Goal: Transaction & Acquisition: Purchase product/service

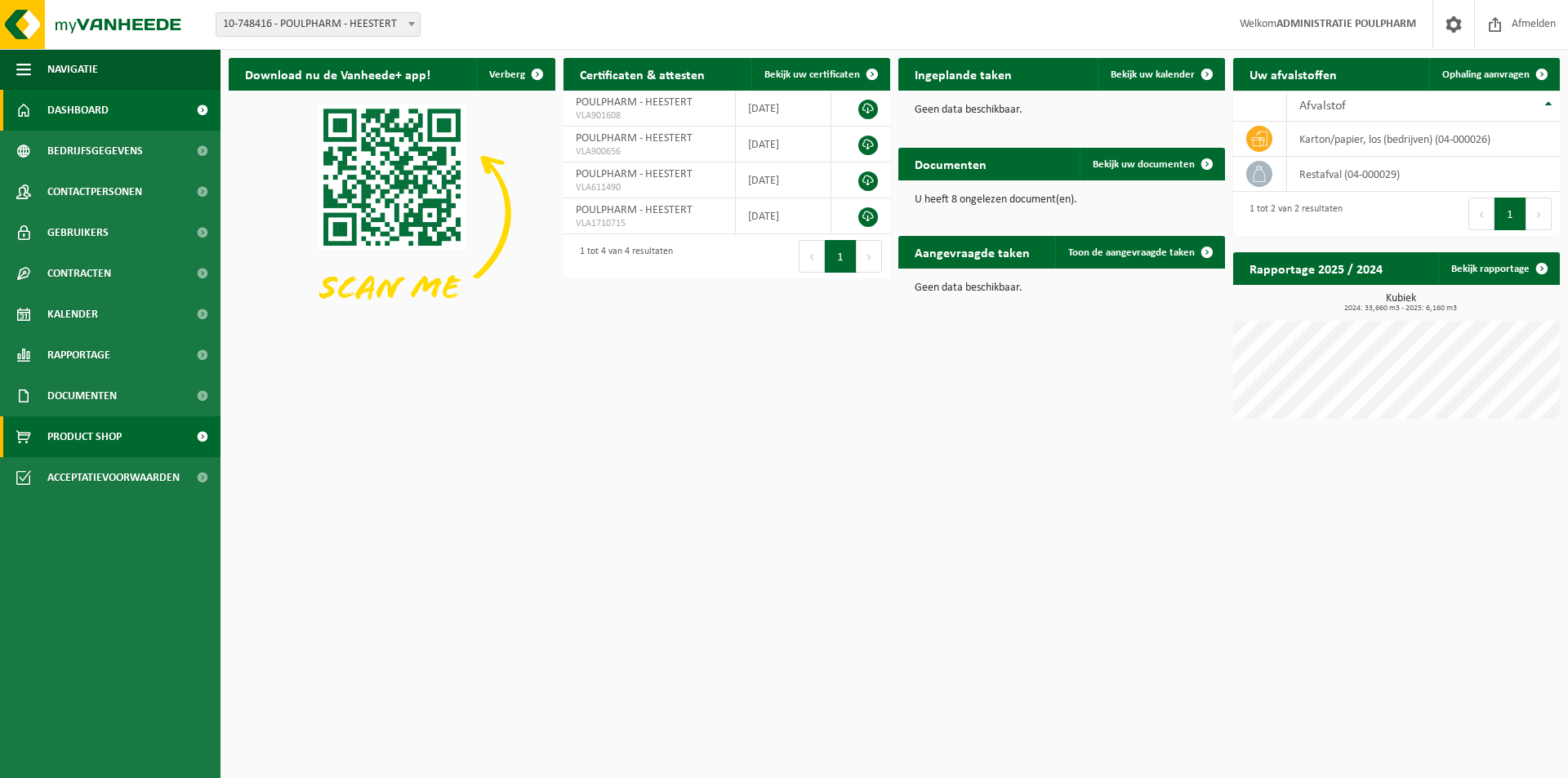
click at [110, 431] on span "Product Shop" at bounding box center [84, 437] width 74 height 41
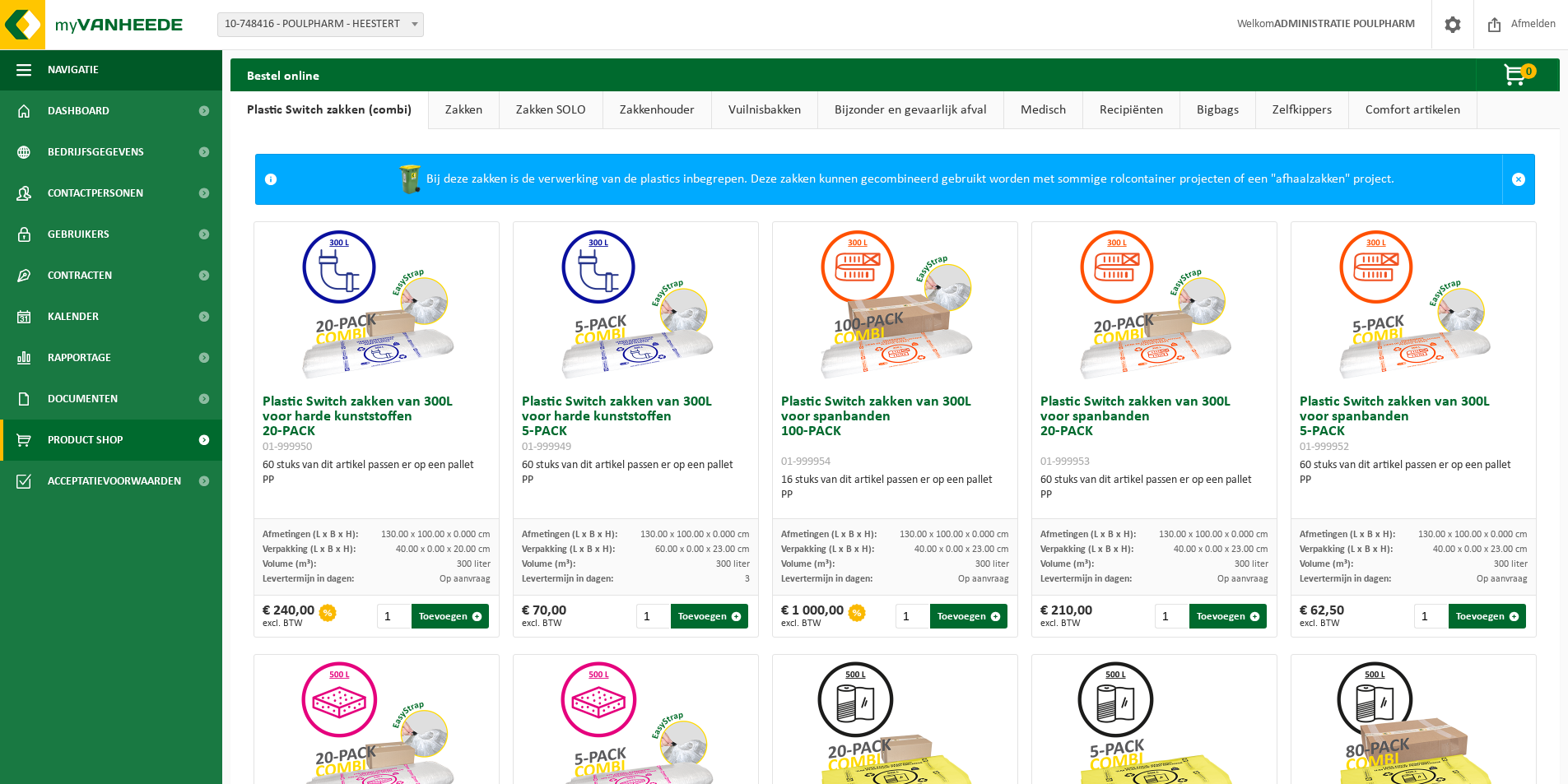
click at [643, 107] on link "Zakkenhouder" at bounding box center [657, 110] width 108 height 38
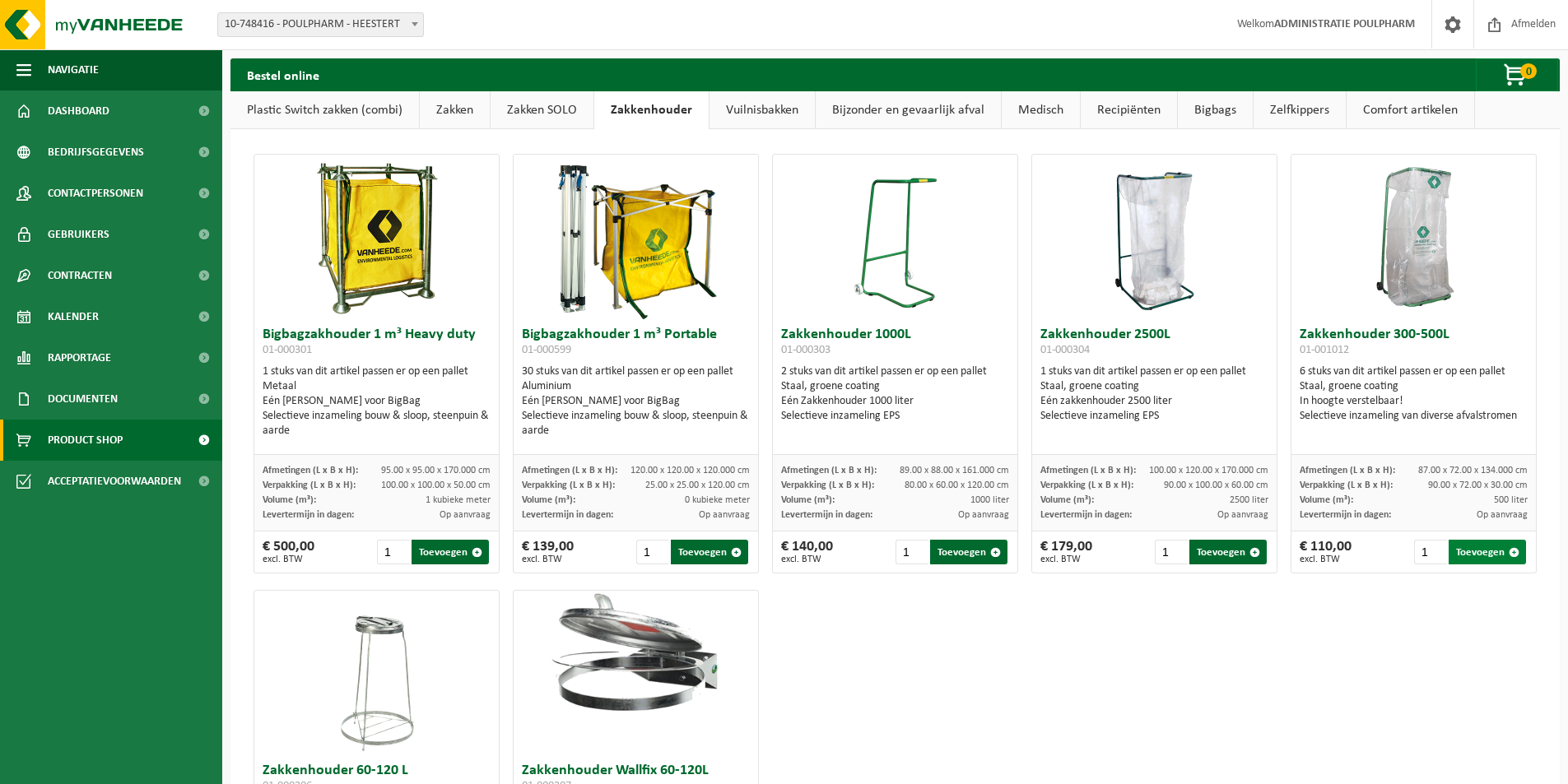
click at [1466, 558] on button "Toevoegen" at bounding box center [1487, 551] width 77 height 25
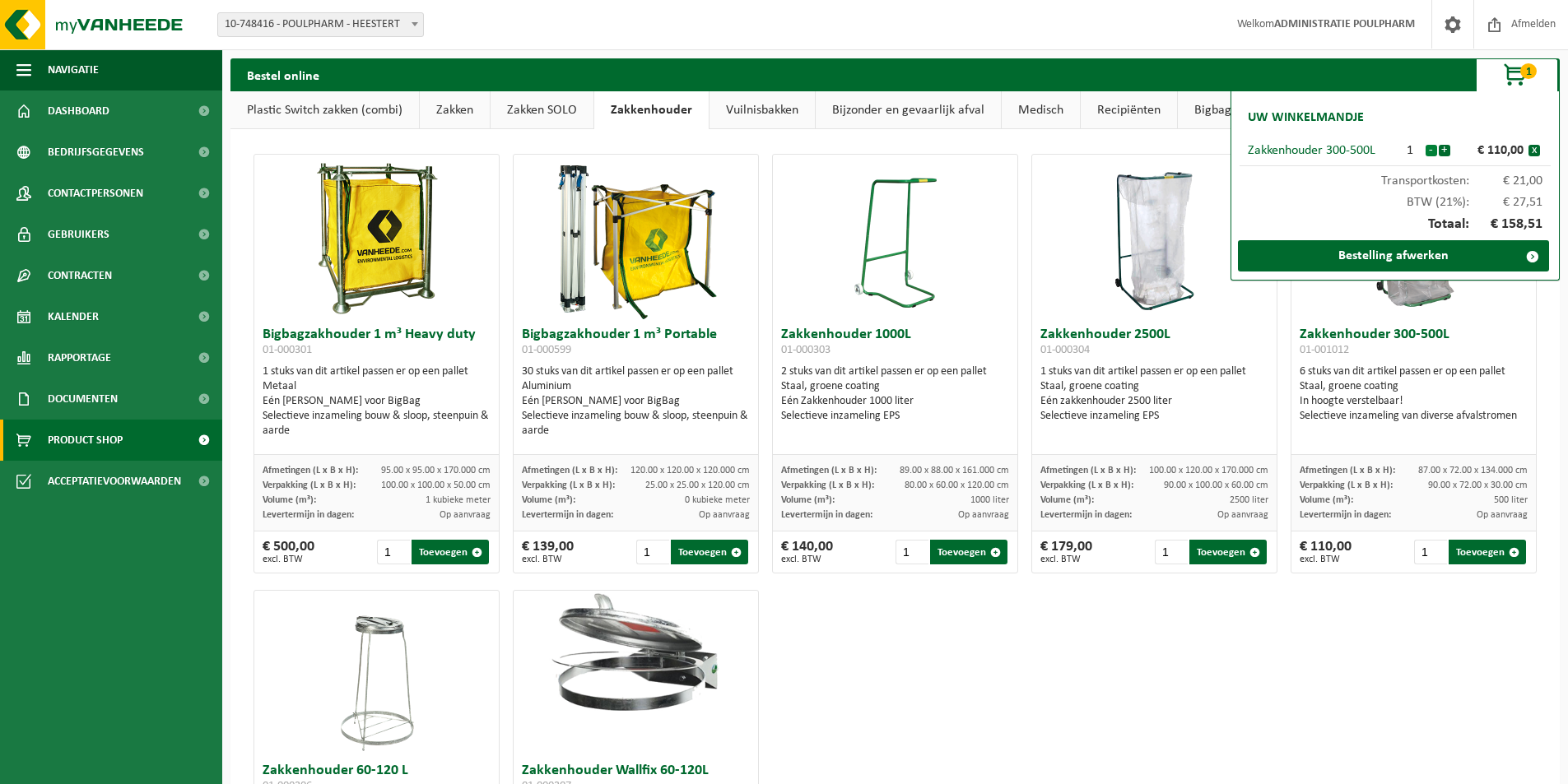
click at [1427, 150] on button "-" at bounding box center [1431, 150] width 11 height 11
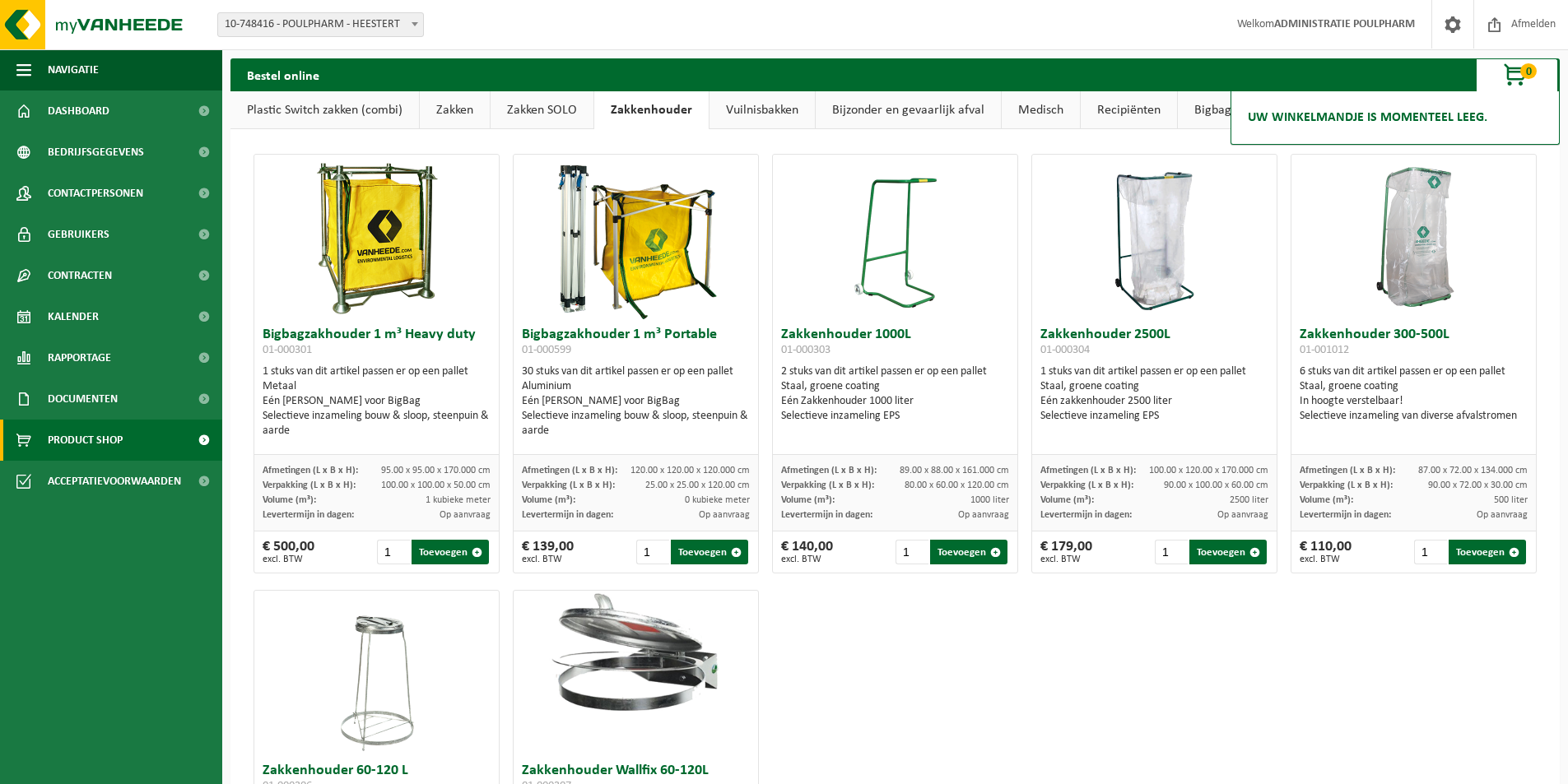
click at [449, 110] on link "Zakken" at bounding box center [455, 110] width 70 height 38
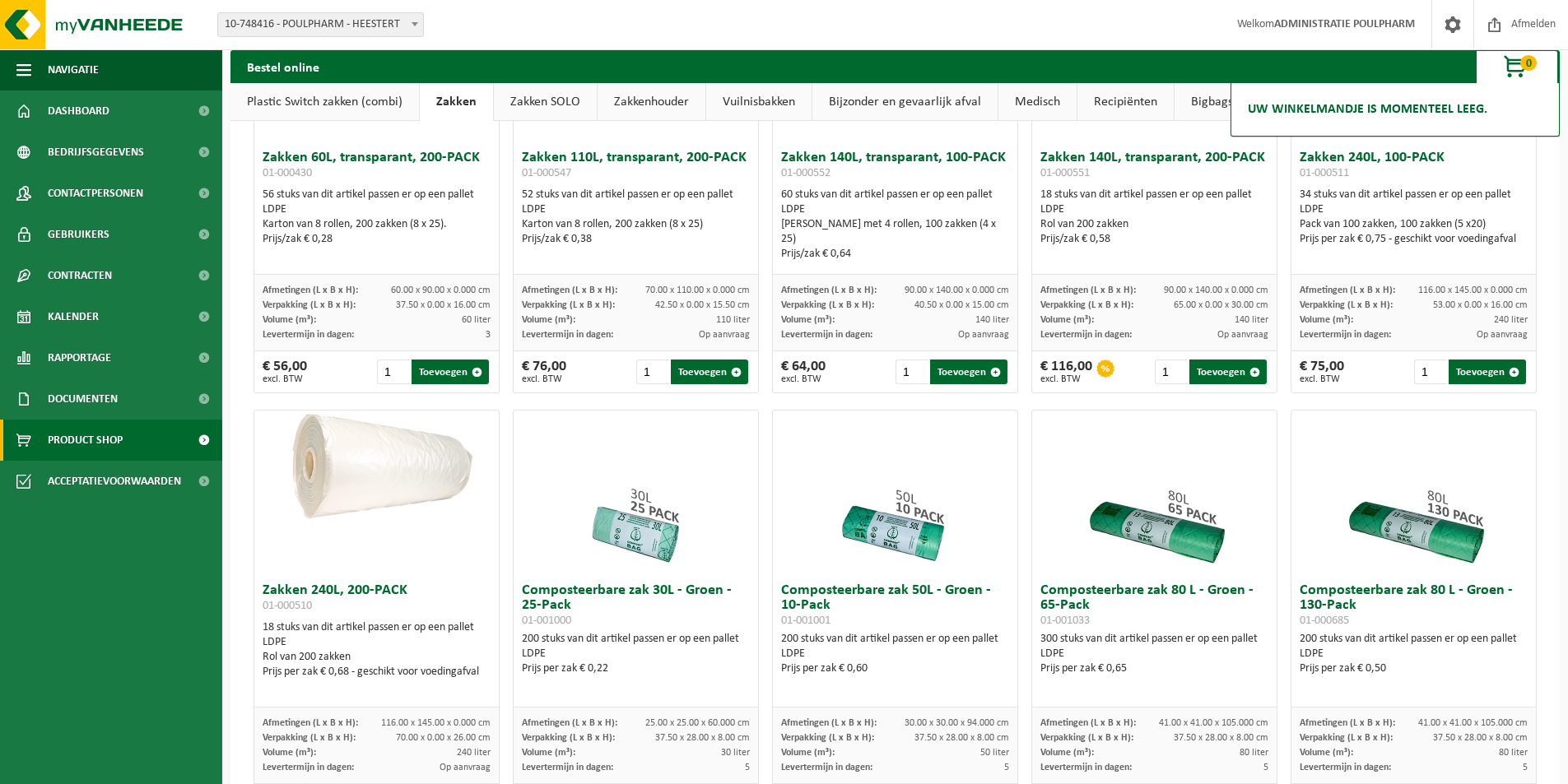
scroll to position [246, 0]
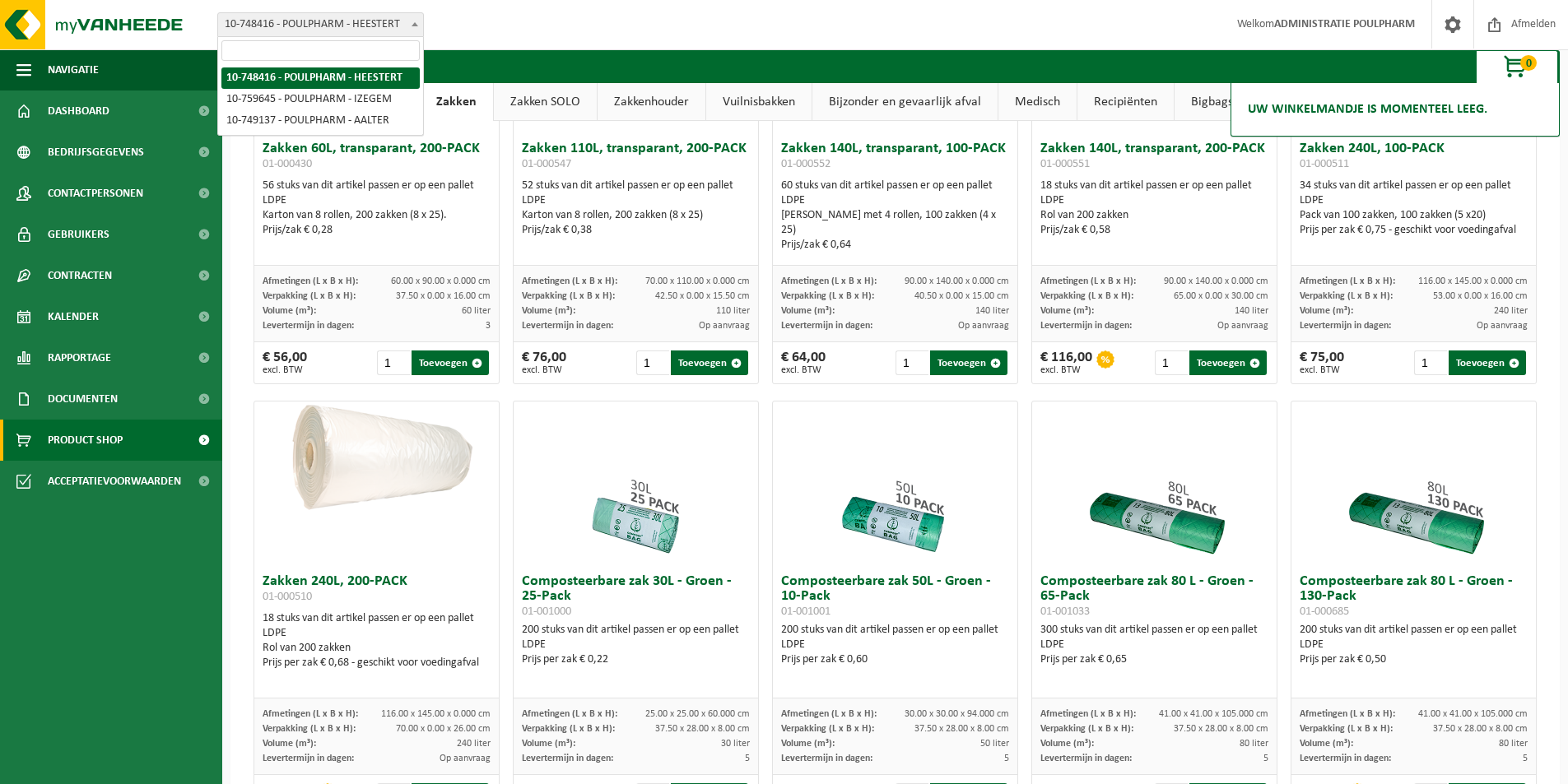
click at [412, 21] on span at bounding box center [414, 23] width 16 height 21
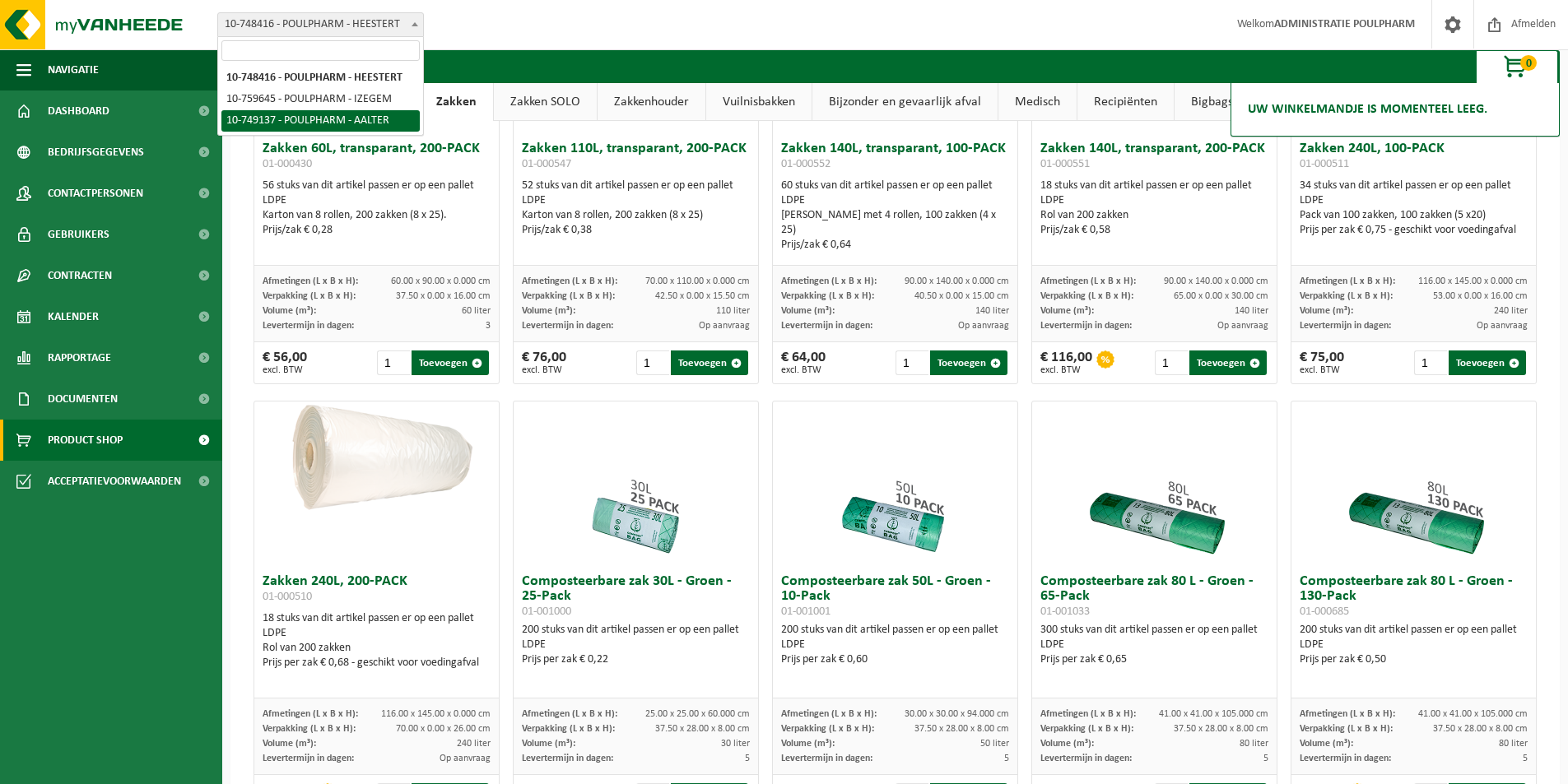
select select "14041"
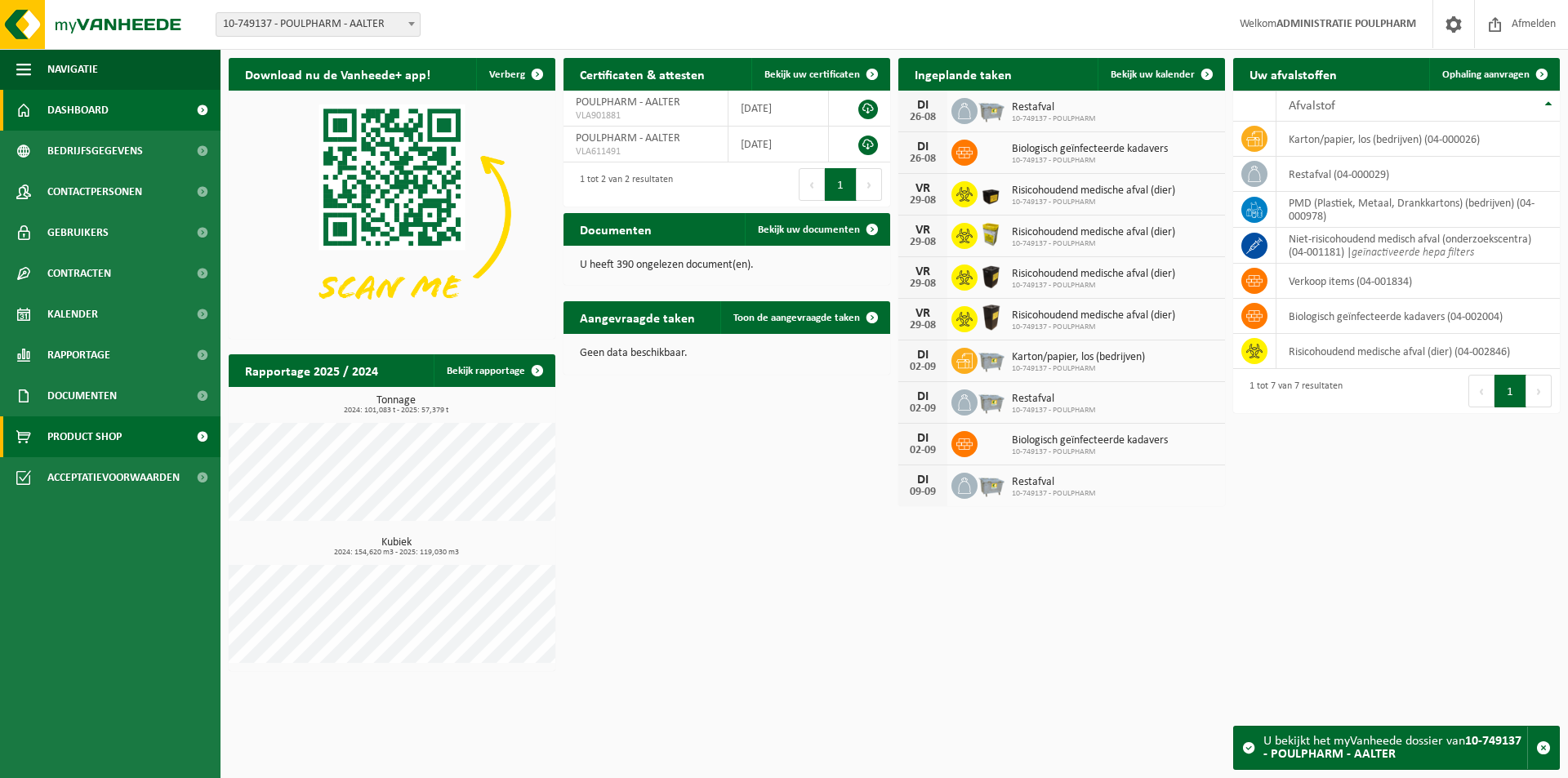
click at [75, 439] on span "Product Shop" at bounding box center [84, 437] width 74 height 41
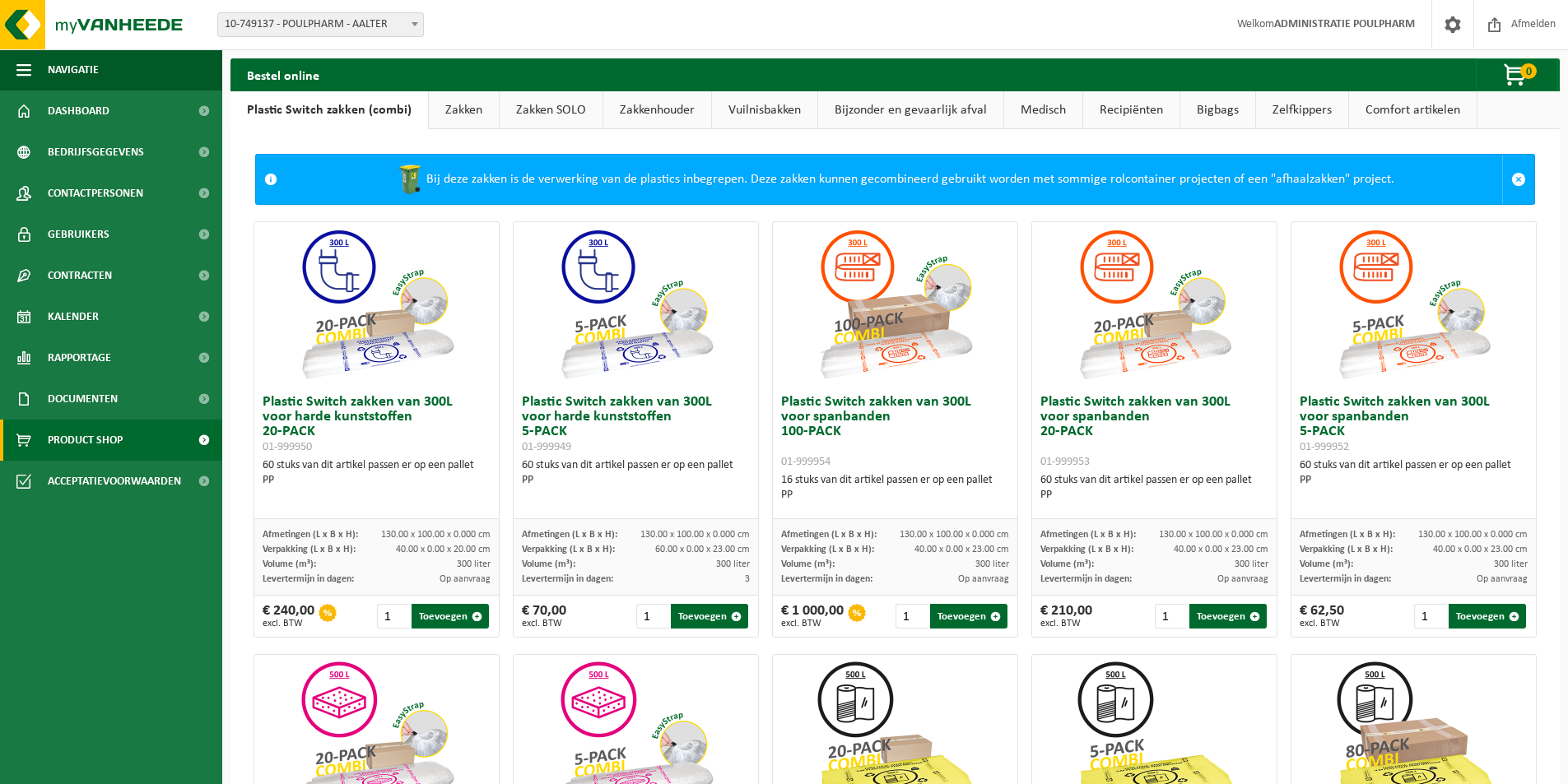
click at [660, 110] on link "Zakkenhouder" at bounding box center [657, 110] width 108 height 38
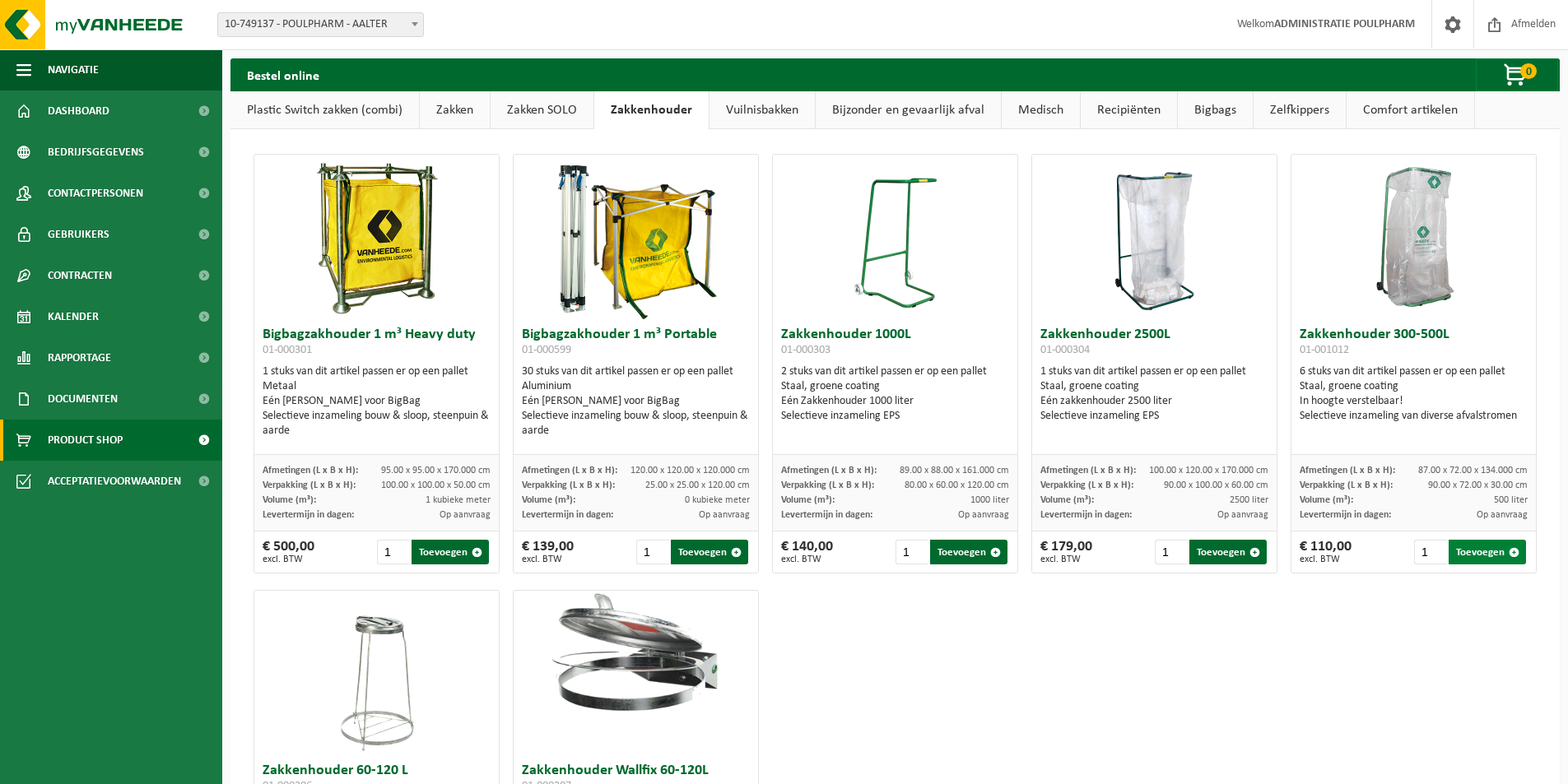
click at [1490, 549] on button "Toevoegen" at bounding box center [1487, 551] width 77 height 25
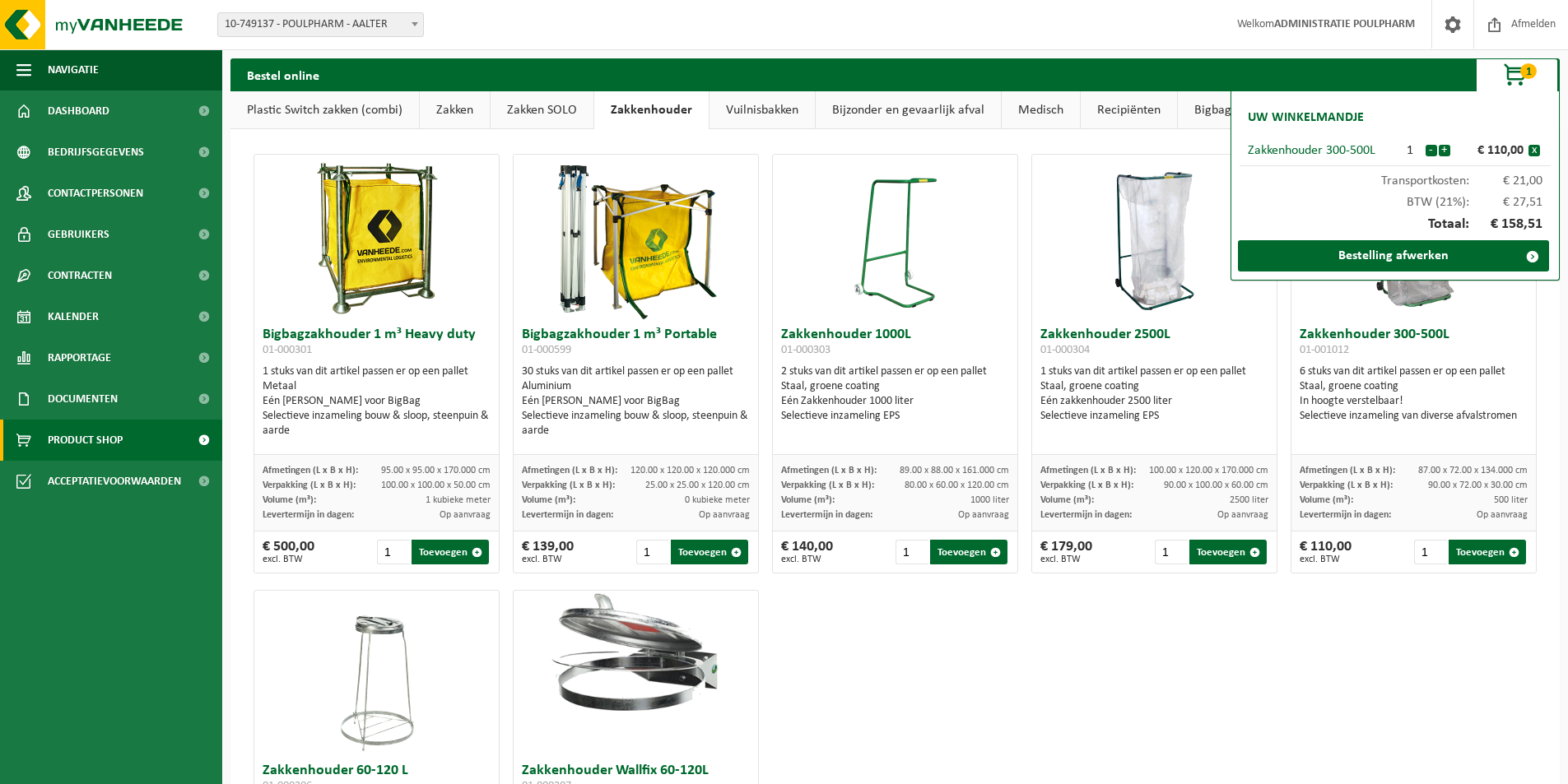
click at [452, 108] on link "Zakken" at bounding box center [455, 110] width 70 height 38
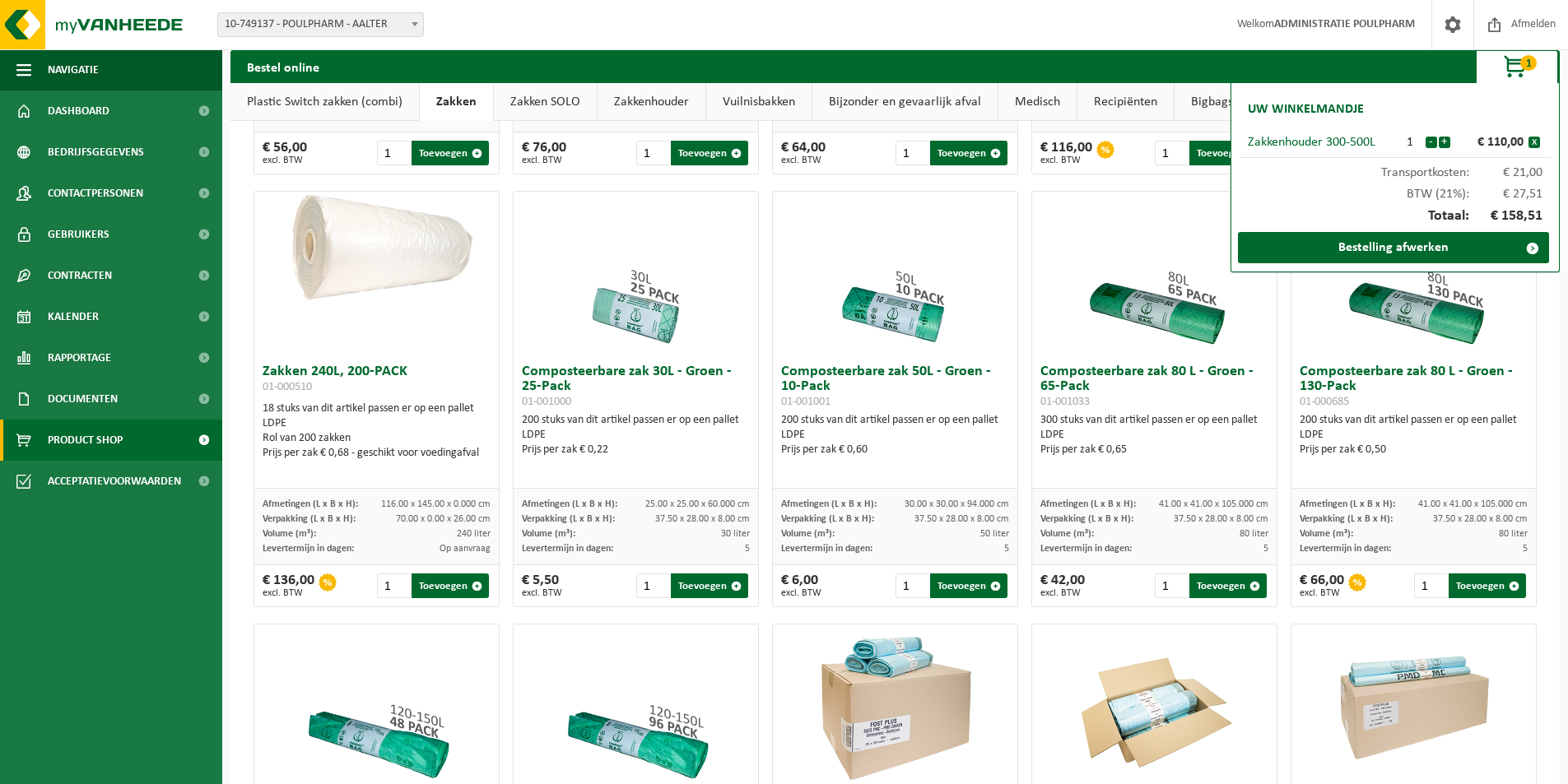
scroll to position [494, 0]
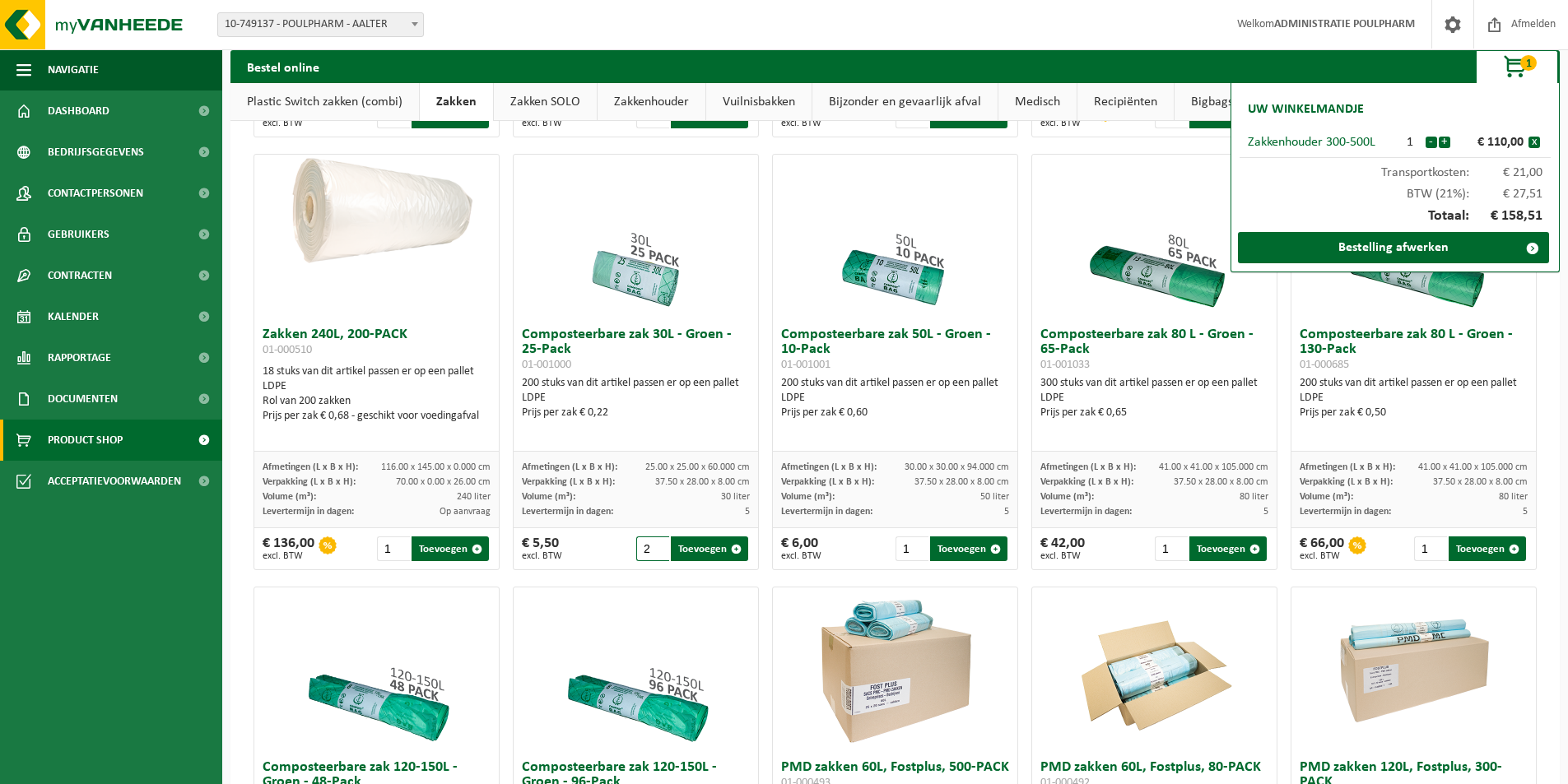
click at [654, 546] on input "2" at bounding box center [653, 549] width 33 height 25
click at [654, 546] on input "3" at bounding box center [653, 549] width 33 height 25
click at [706, 543] on button "Toevoegen" at bounding box center [709, 549] width 77 height 25
type input "1"
